Goal: Transaction & Acquisition: Book appointment/travel/reservation

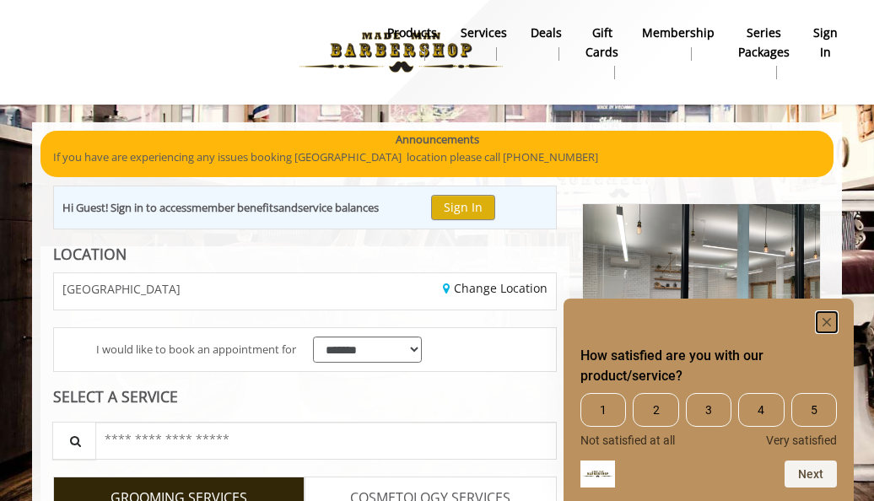
click at [825, 319] on rect "Hide survey" at bounding box center [826, 322] width 20 height 20
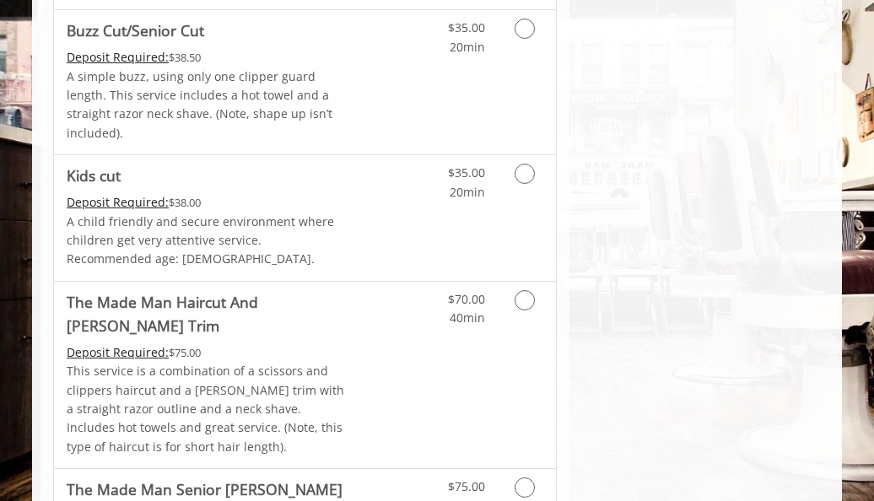
scroll to position [1148, 0]
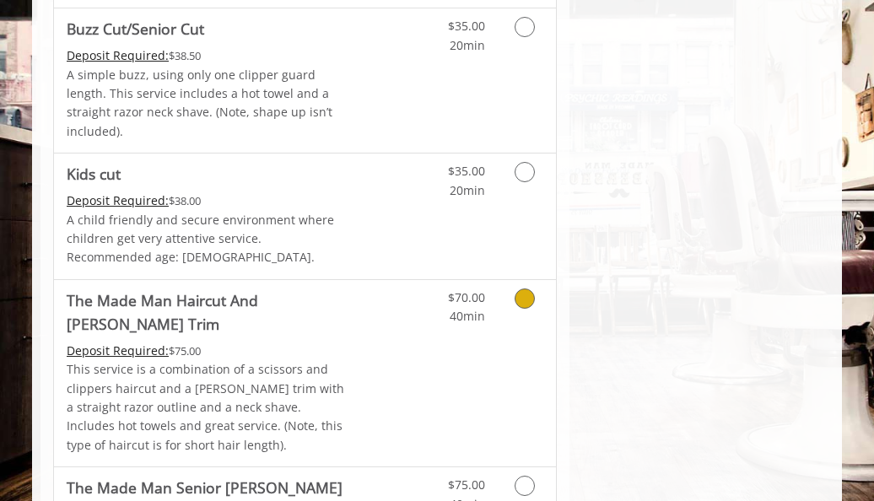
click at [526, 288] on icon "Grooming services" at bounding box center [524, 298] width 20 height 20
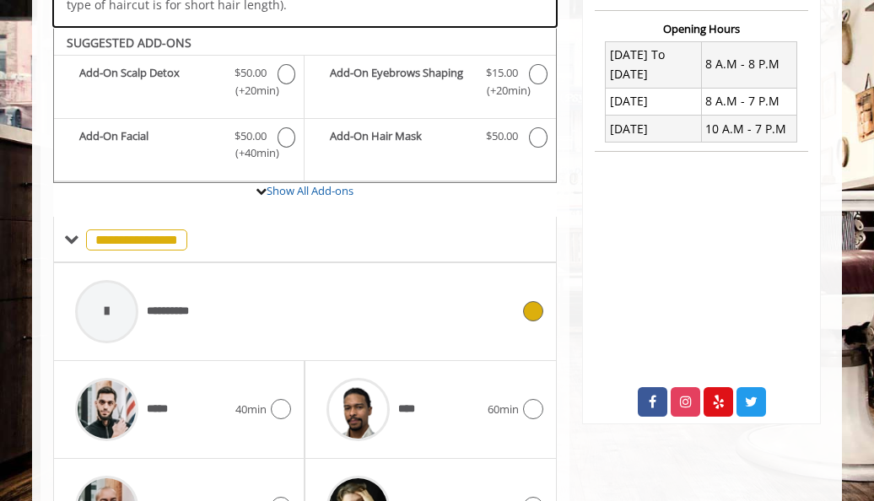
scroll to position [585, 0]
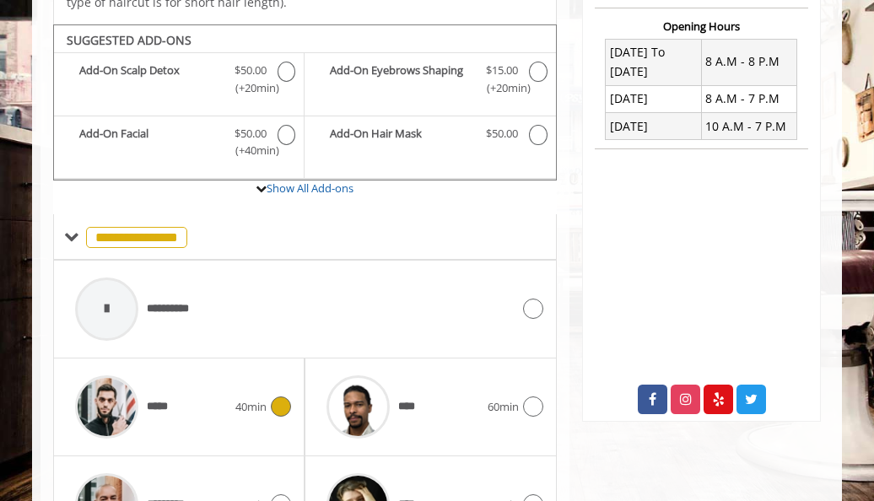
click at [263, 398] on span "40min" at bounding box center [250, 407] width 31 height 18
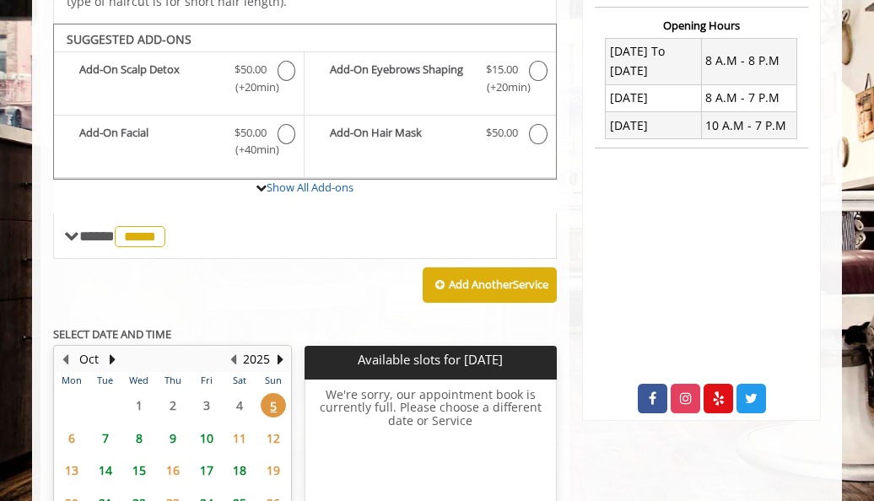
scroll to position [586, 0]
click at [72, 426] on span "6" at bounding box center [71, 438] width 25 height 24
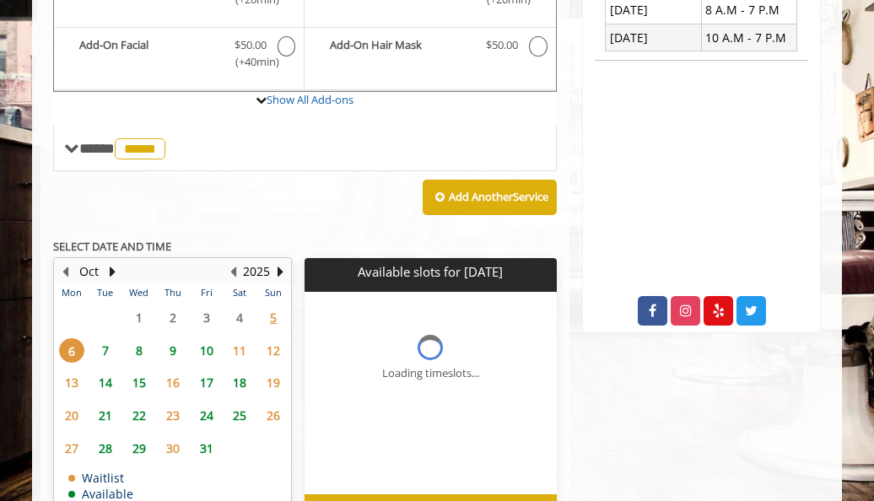
scroll to position [720, 0]
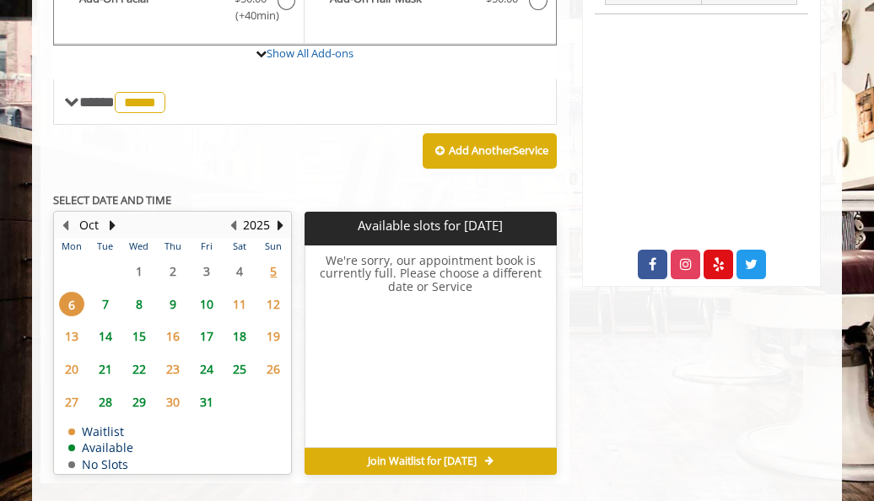
click at [103, 292] on span "7" at bounding box center [105, 304] width 25 height 24
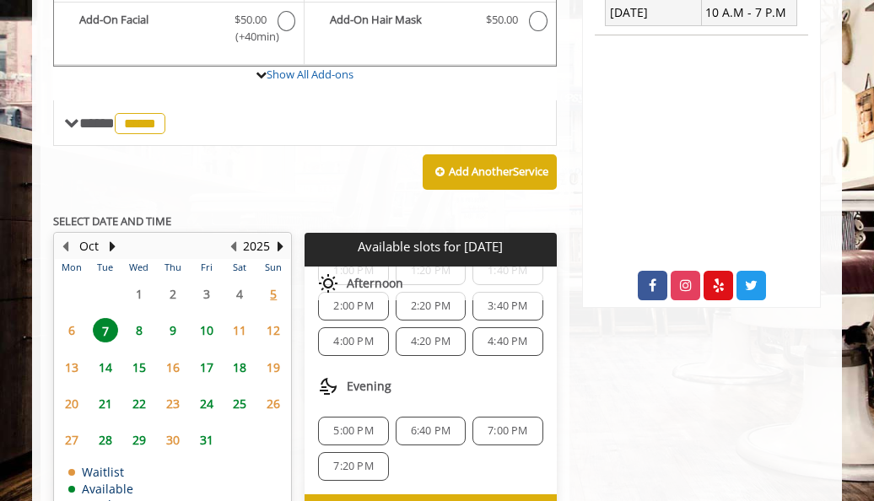
scroll to position [745, 0]
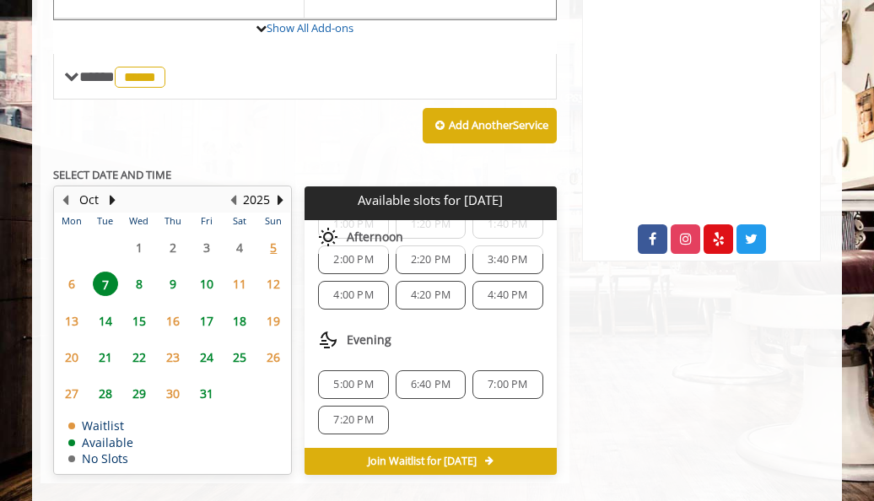
click at [422, 378] on span "6:40 PM" at bounding box center [431, 384] width 40 height 13
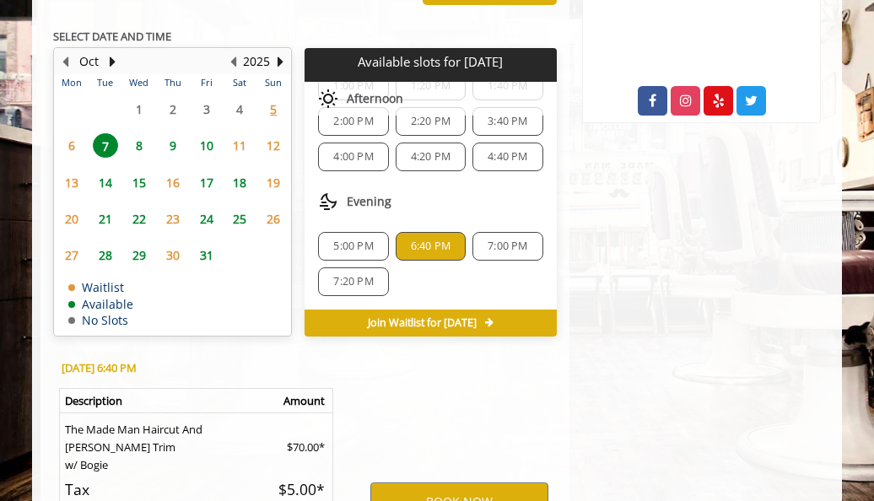
scroll to position [1059, 0]
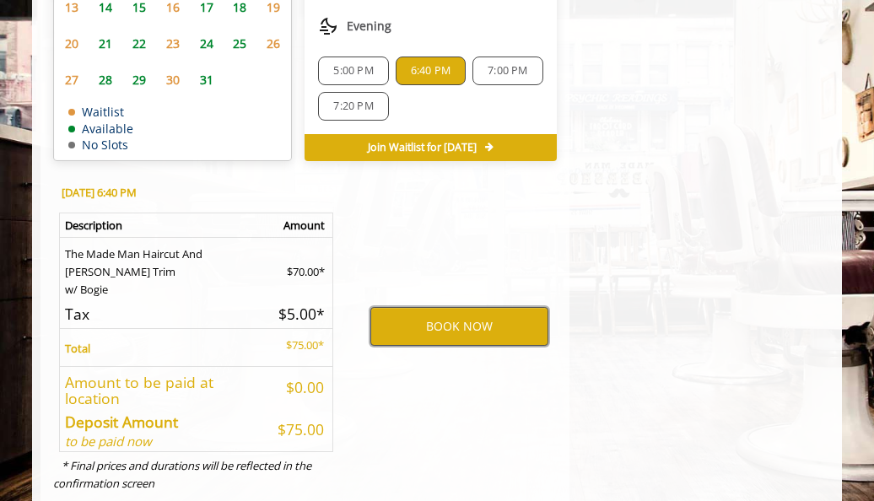
click at [417, 307] on button "BOOK NOW" at bounding box center [459, 326] width 178 height 39
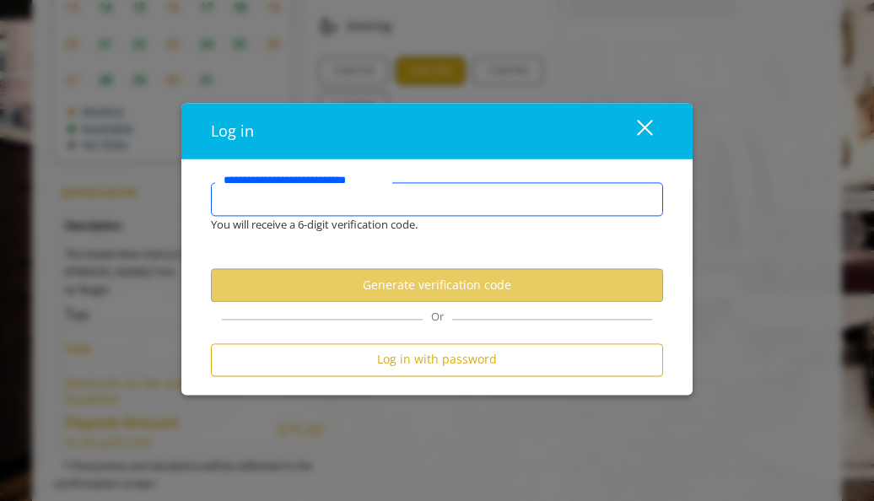
click at [409, 207] on input "**********" at bounding box center [437, 199] width 452 height 34
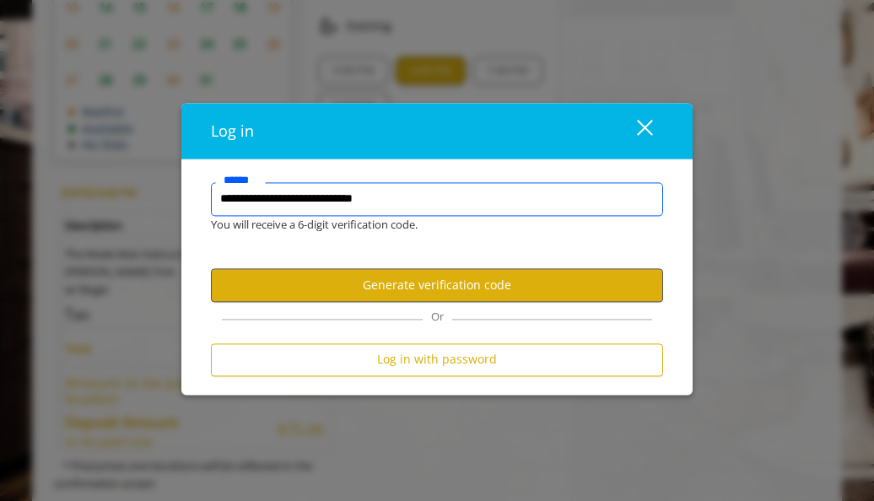
type input "**********"
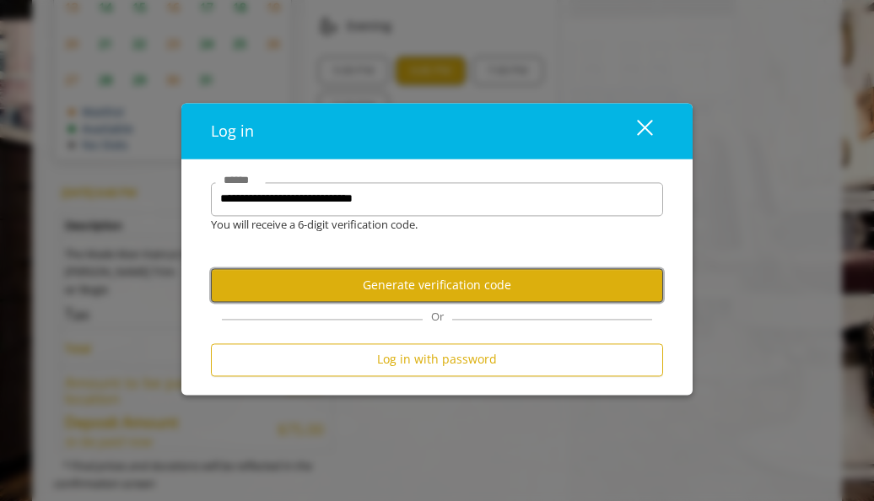
click at [411, 291] on button "Generate verification code" at bounding box center [437, 285] width 452 height 33
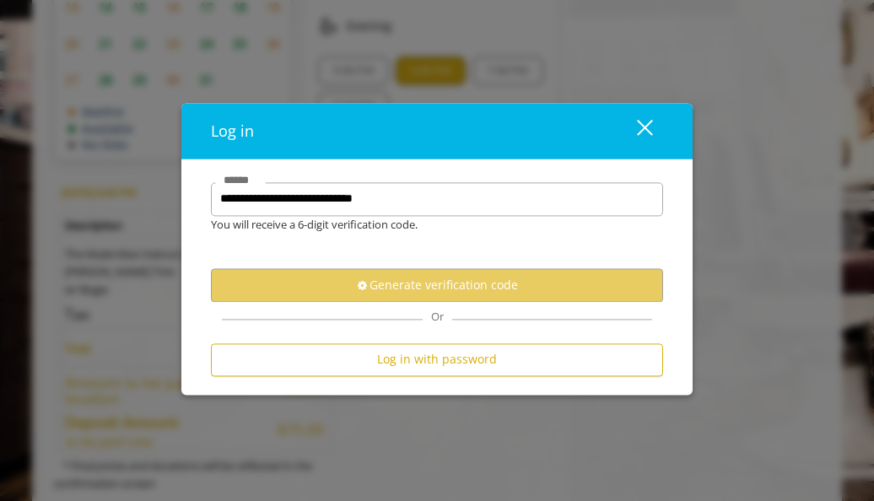
scroll to position [0, 0]
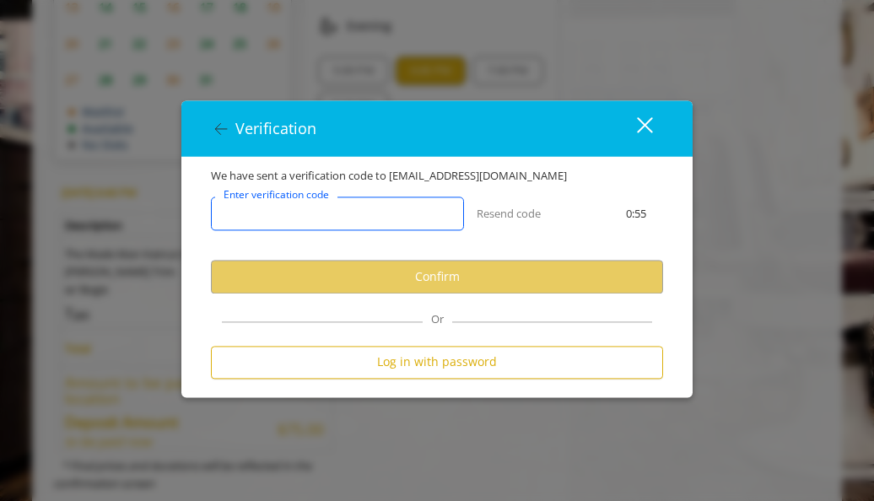
click at [377, 218] on input "Enter verification code" at bounding box center [337, 214] width 253 height 34
paste input "******"
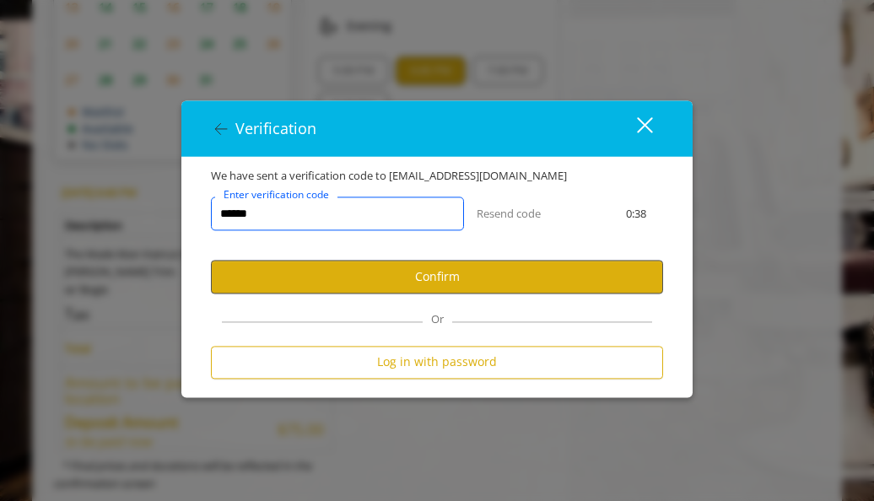
type input "******"
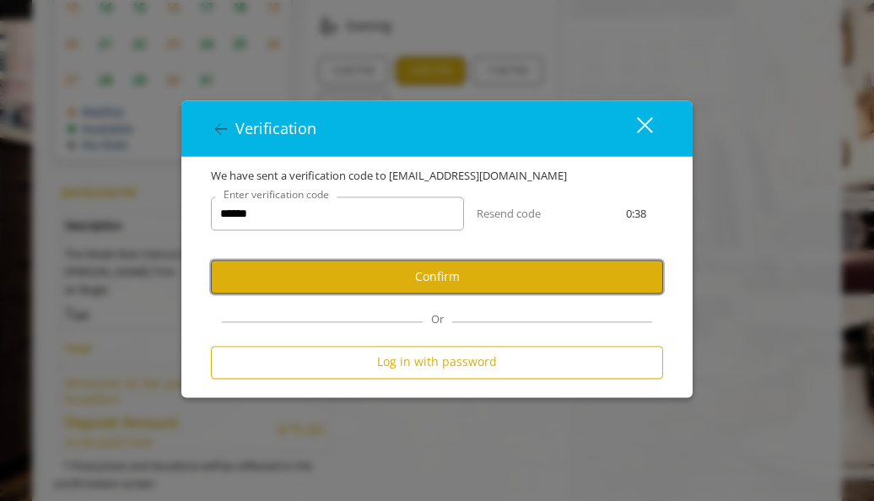
click at [282, 277] on button "Confirm" at bounding box center [437, 277] width 452 height 33
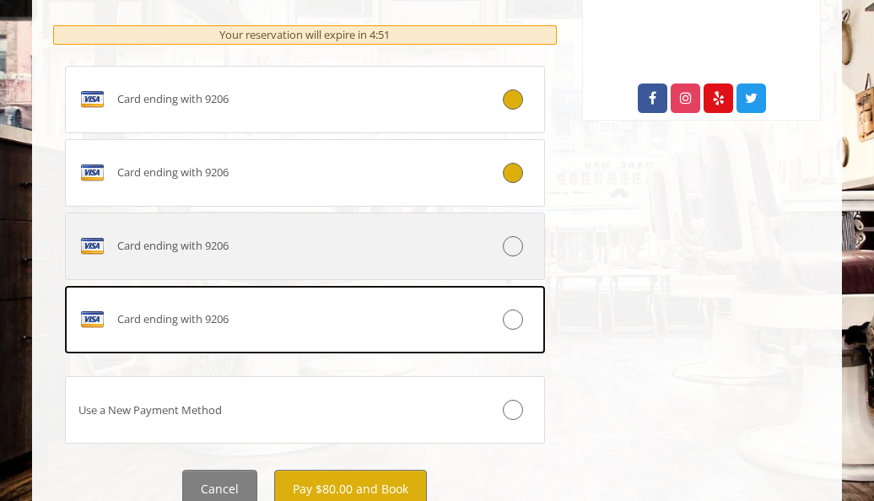
scroll to position [970, 0]
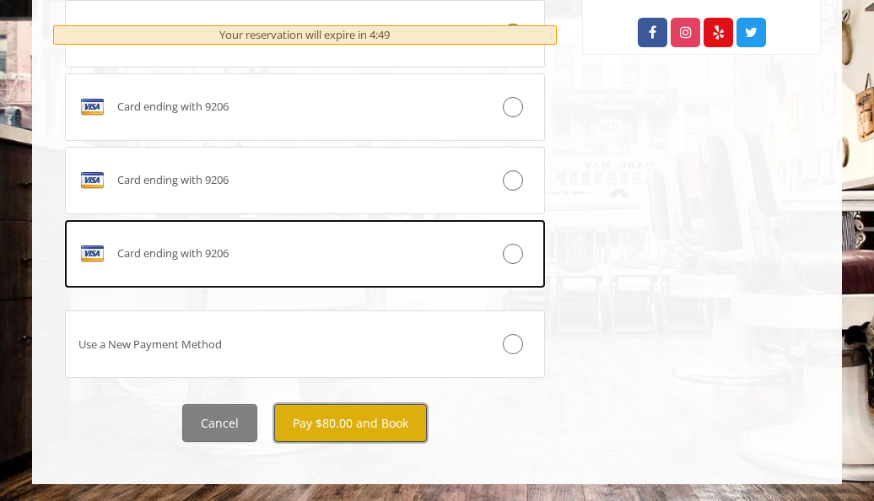
click at [336, 412] on button "Pay $80.00 and Book" at bounding box center [350, 423] width 153 height 38
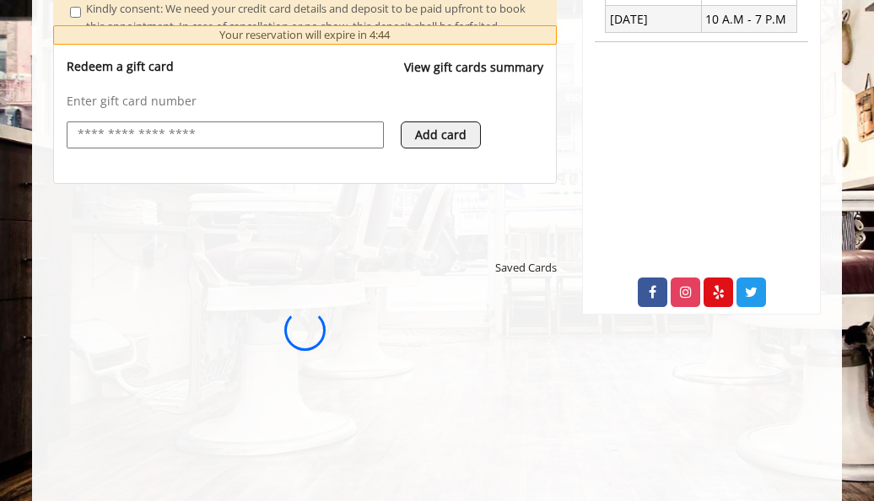
scroll to position [690, 0]
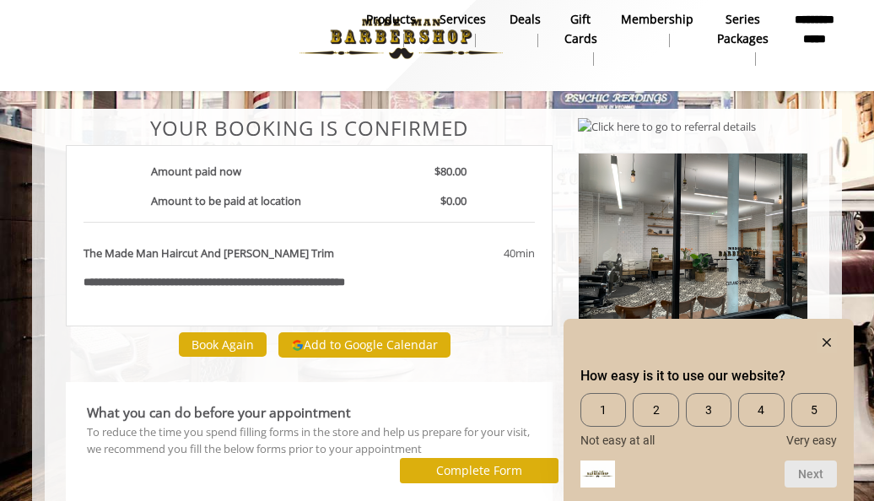
scroll to position [16, 0]
